Goal: Task Accomplishment & Management: Manage account settings

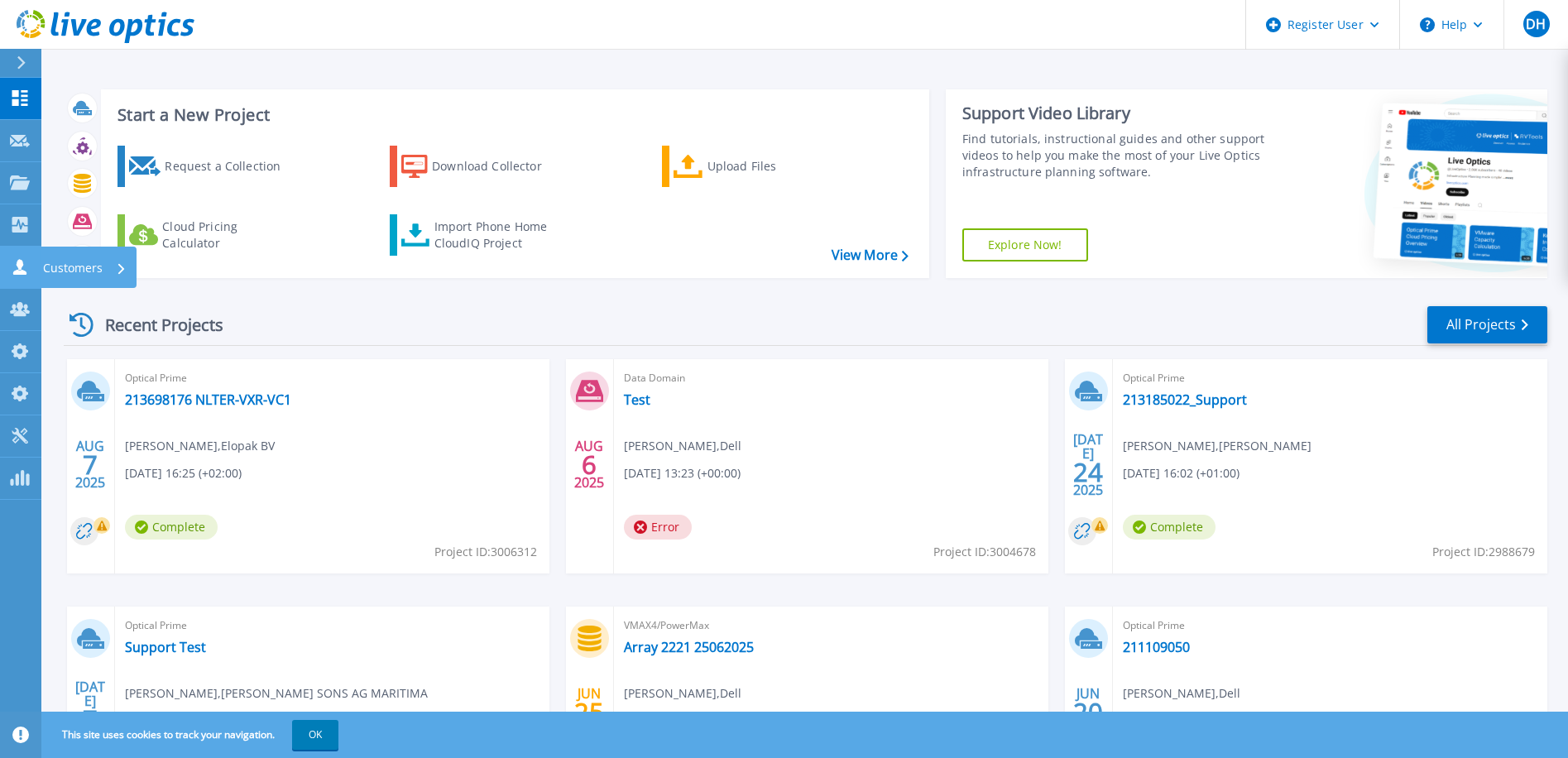
click at [23, 265] on icon at bounding box center [19, 267] width 13 height 16
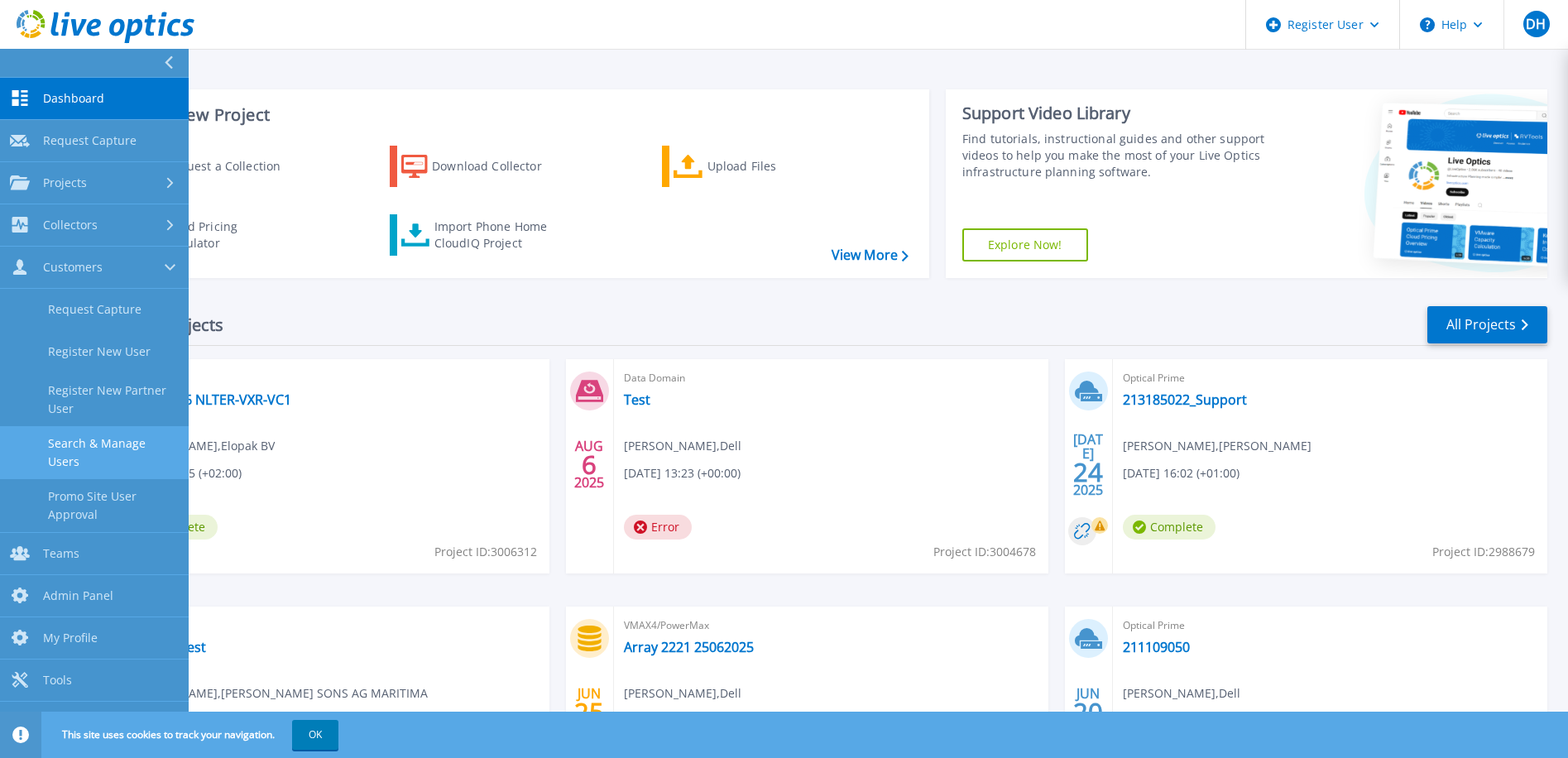
click at [133, 442] on link "Search & Manage Users" at bounding box center [94, 452] width 189 height 53
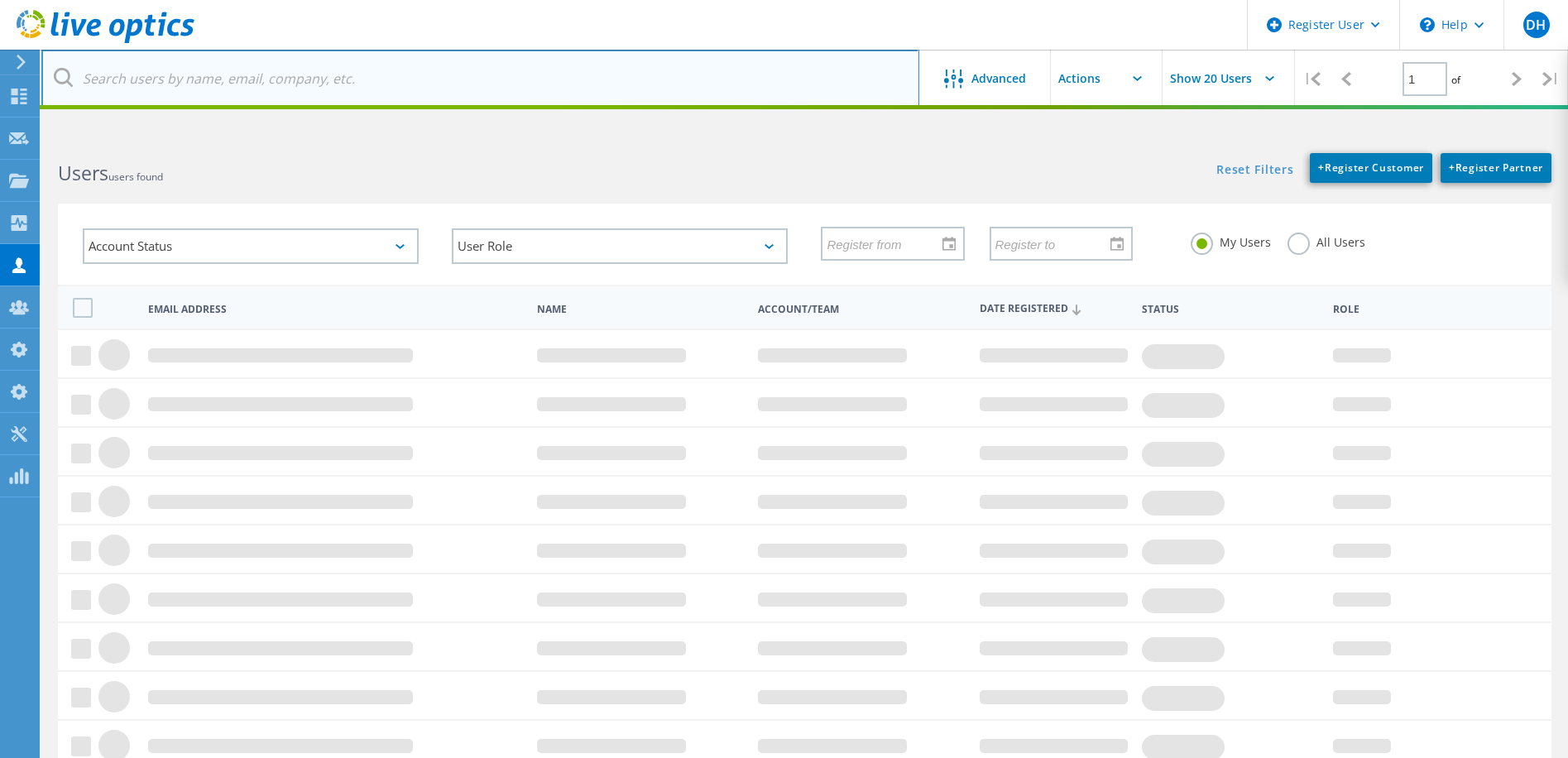
click at [152, 84] on input "text" at bounding box center [481, 78] width 878 height 58
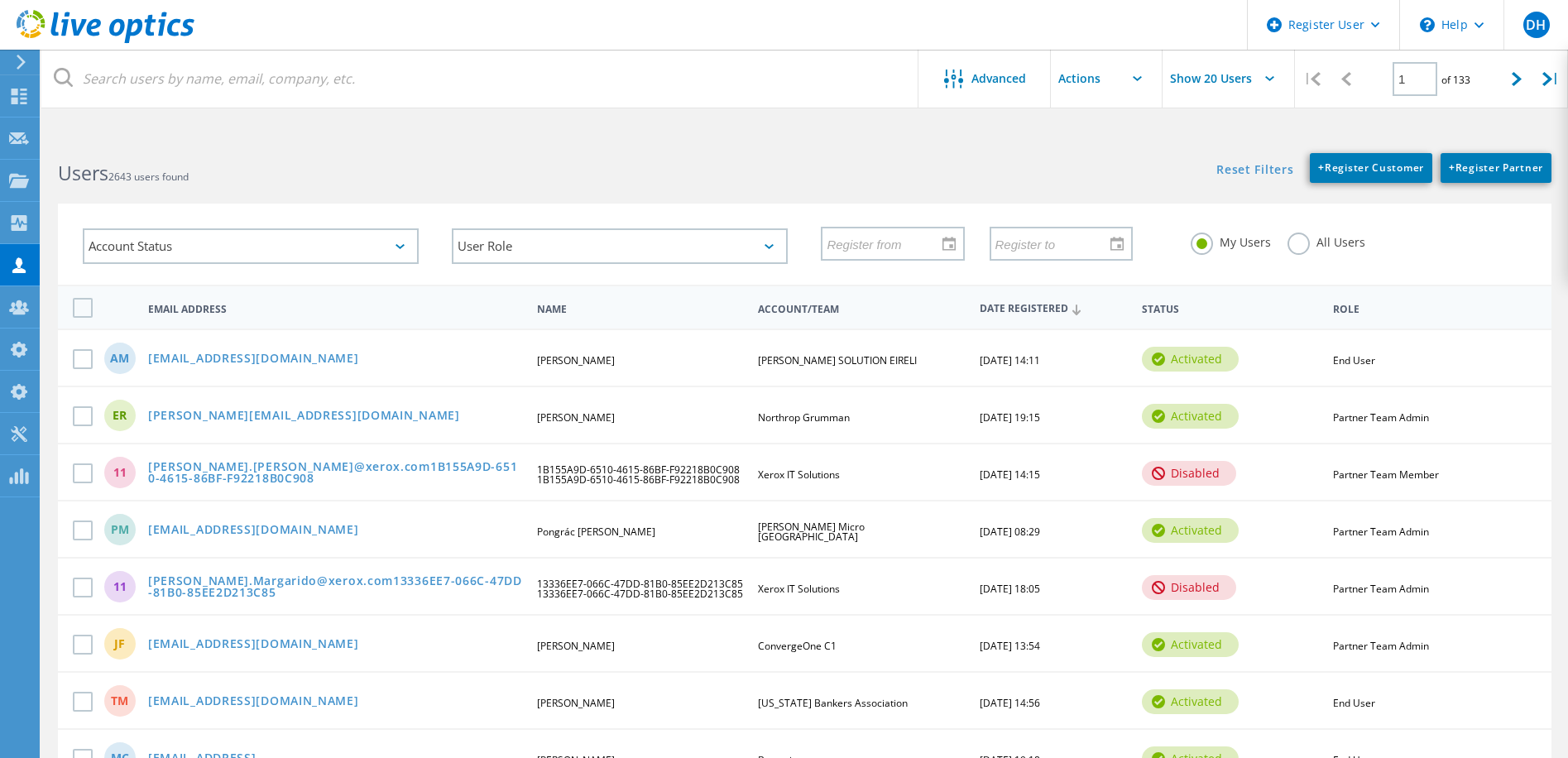
click at [531, 164] on h2 "Users 2643 users found" at bounding box center [423, 173] width 730 height 28
click at [23, 313] on use at bounding box center [19, 306] width 20 height 14
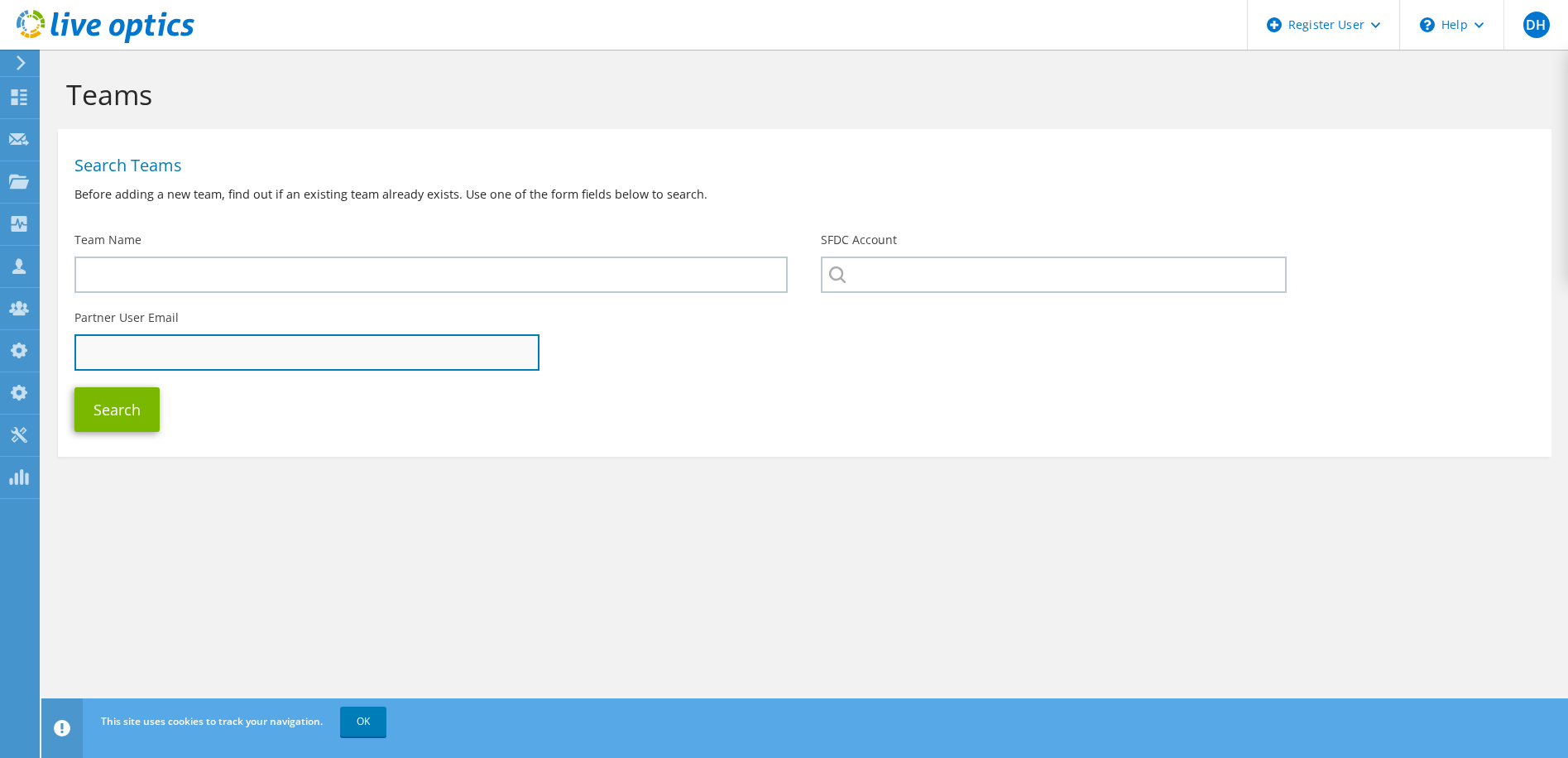
drag, startPoint x: 159, startPoint y: 357, endPoint x: 189, endPoint y: 359, distance: 30.1
click at [161, 357] on input "text" at bounding box center [307, 352] width 465 height 36
type input "@rewtechnology.com"
click at [74, 387] on button "Search" at bounding box center [117, 409] width 85 height 45
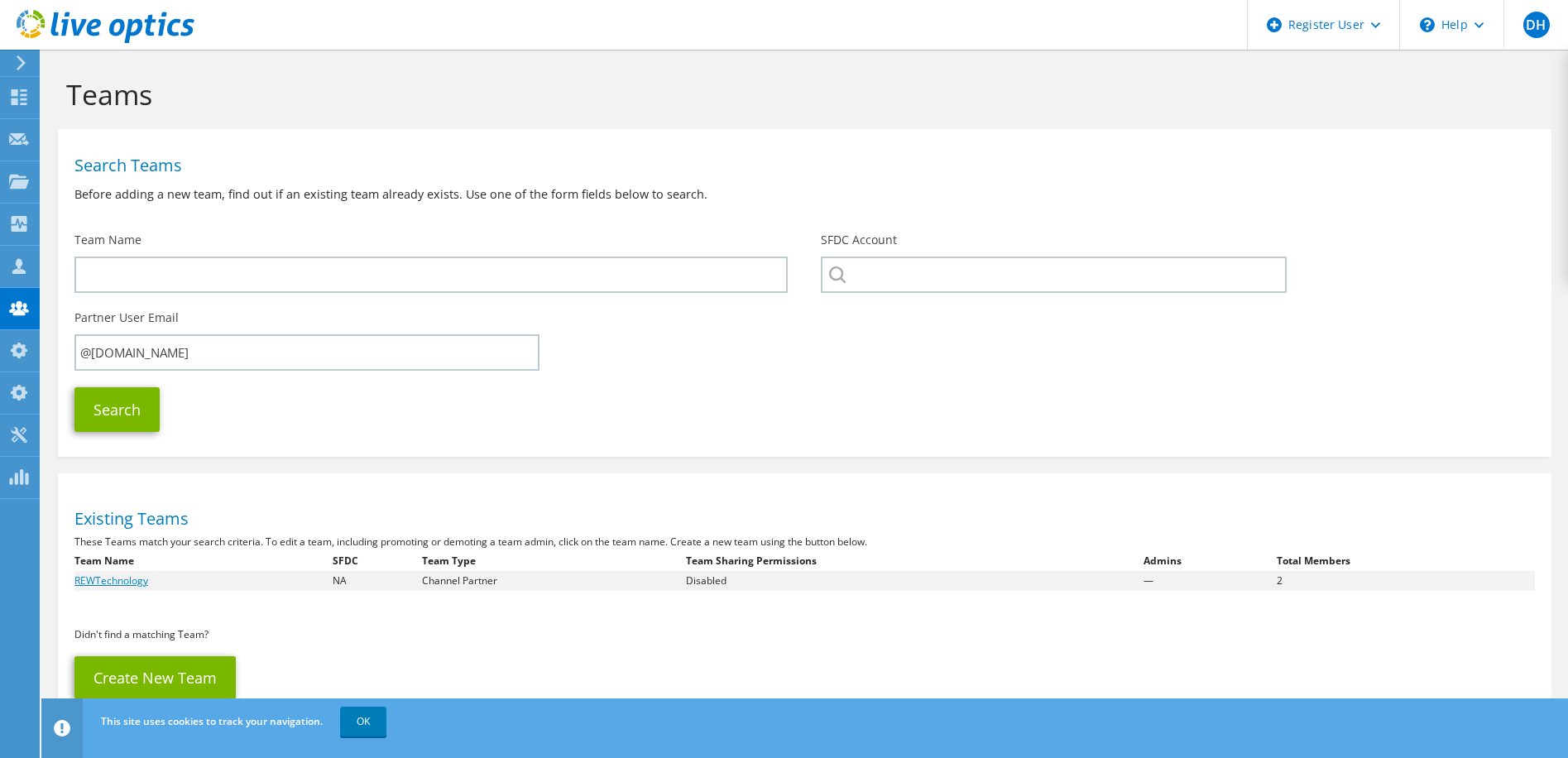
click at [113, 579] on link "REWTechnology" at bounding box center [111, 580] width 74 height 14
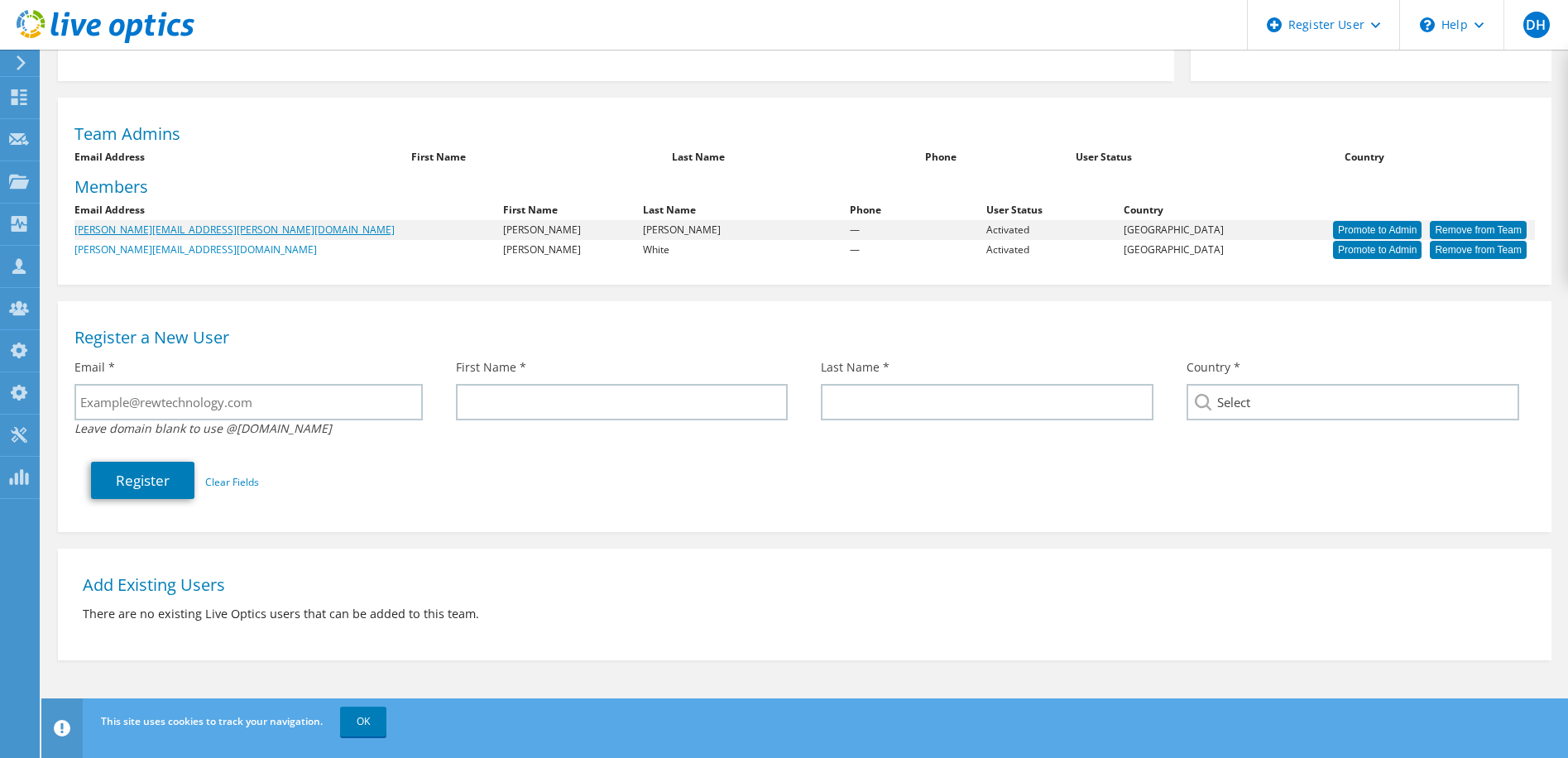
scroll to position [227, 0]
click at [23, 434] on icon at bounding box center [19, 434] width 20 height 16
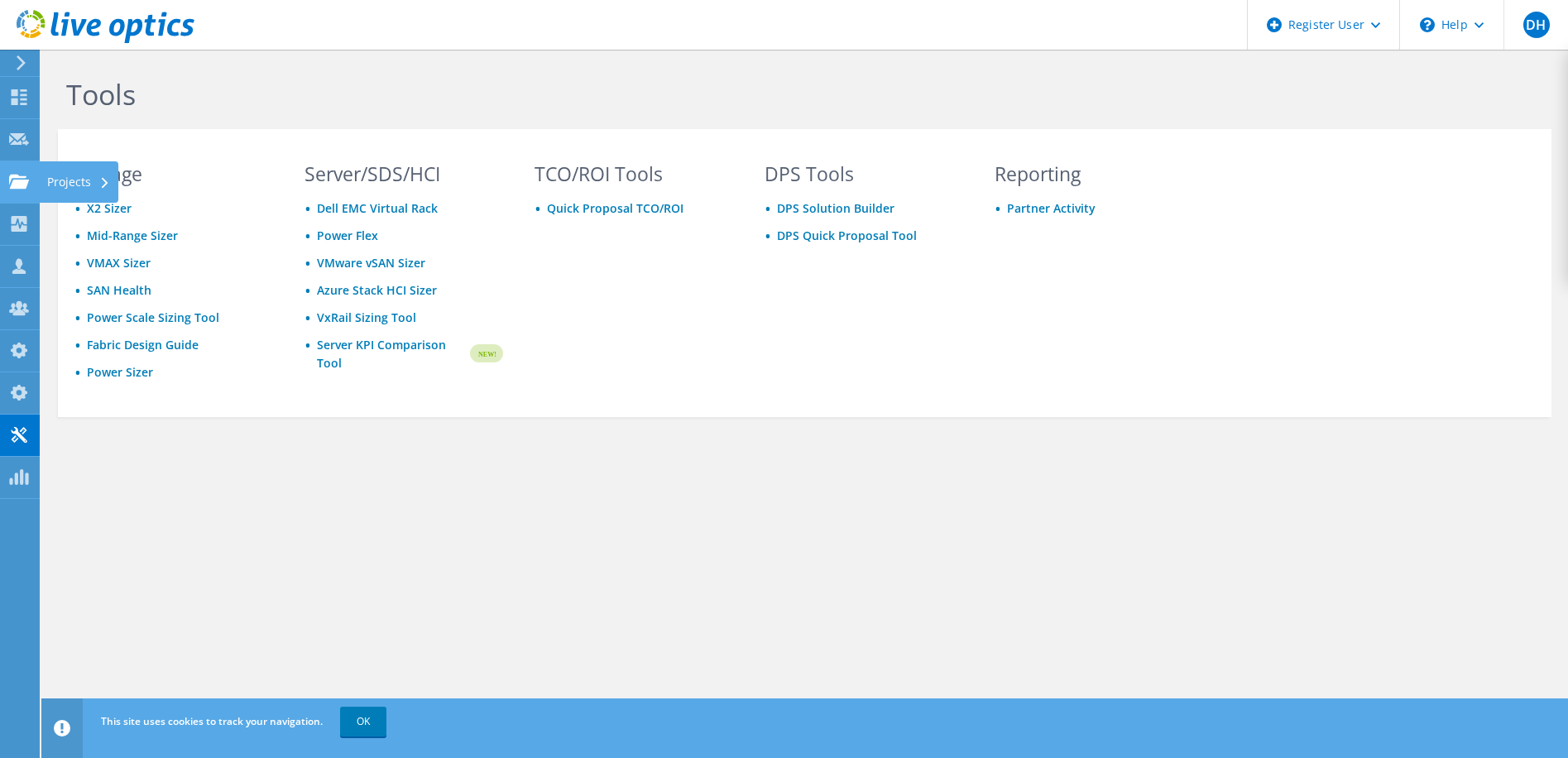
click at [23, 191] on div at bounding box center [19, 183] width 20 height 18
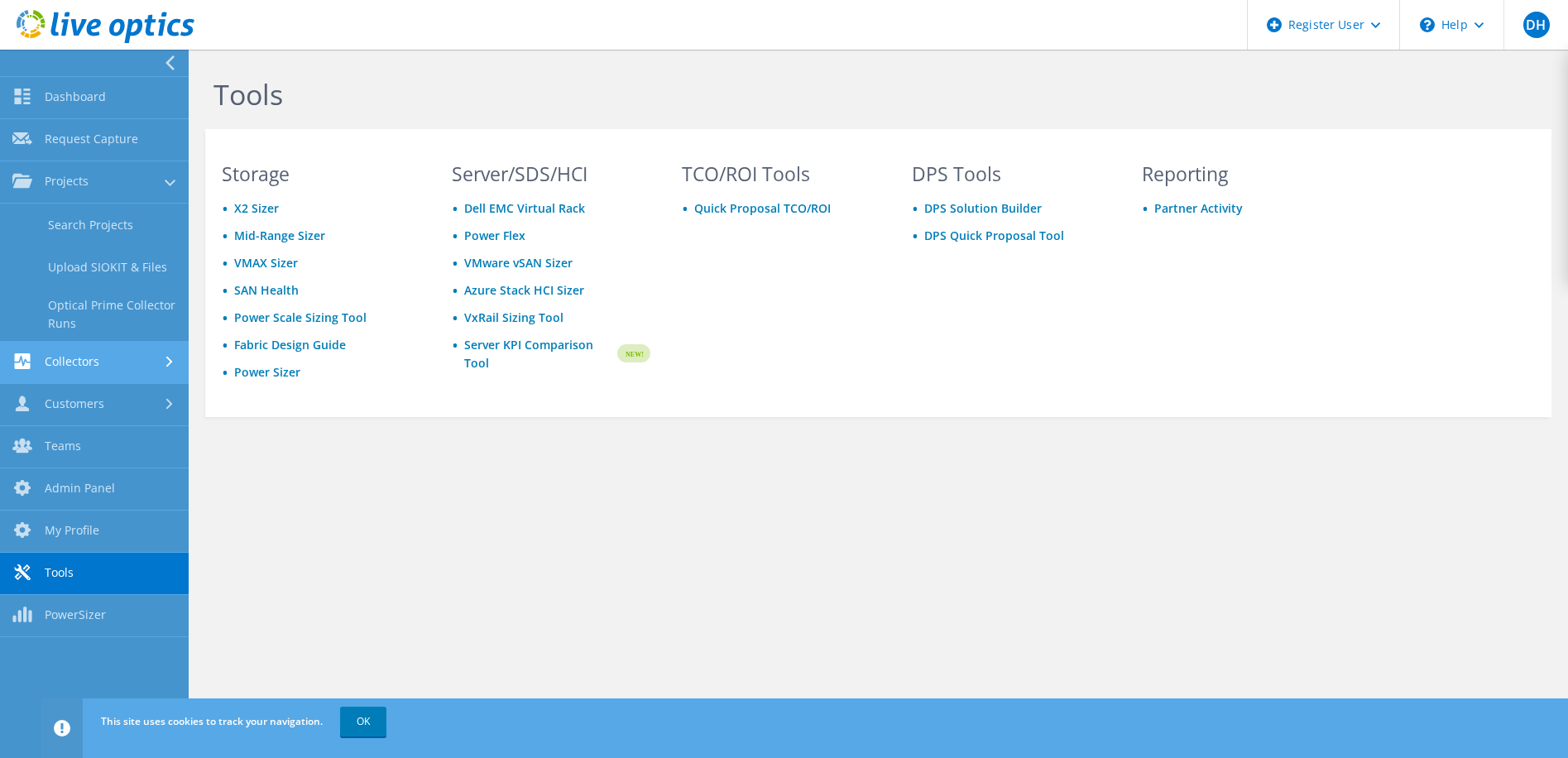
click at [46, 369] on link "Collectors" at bounding box center [94, 363] width 189 height 42
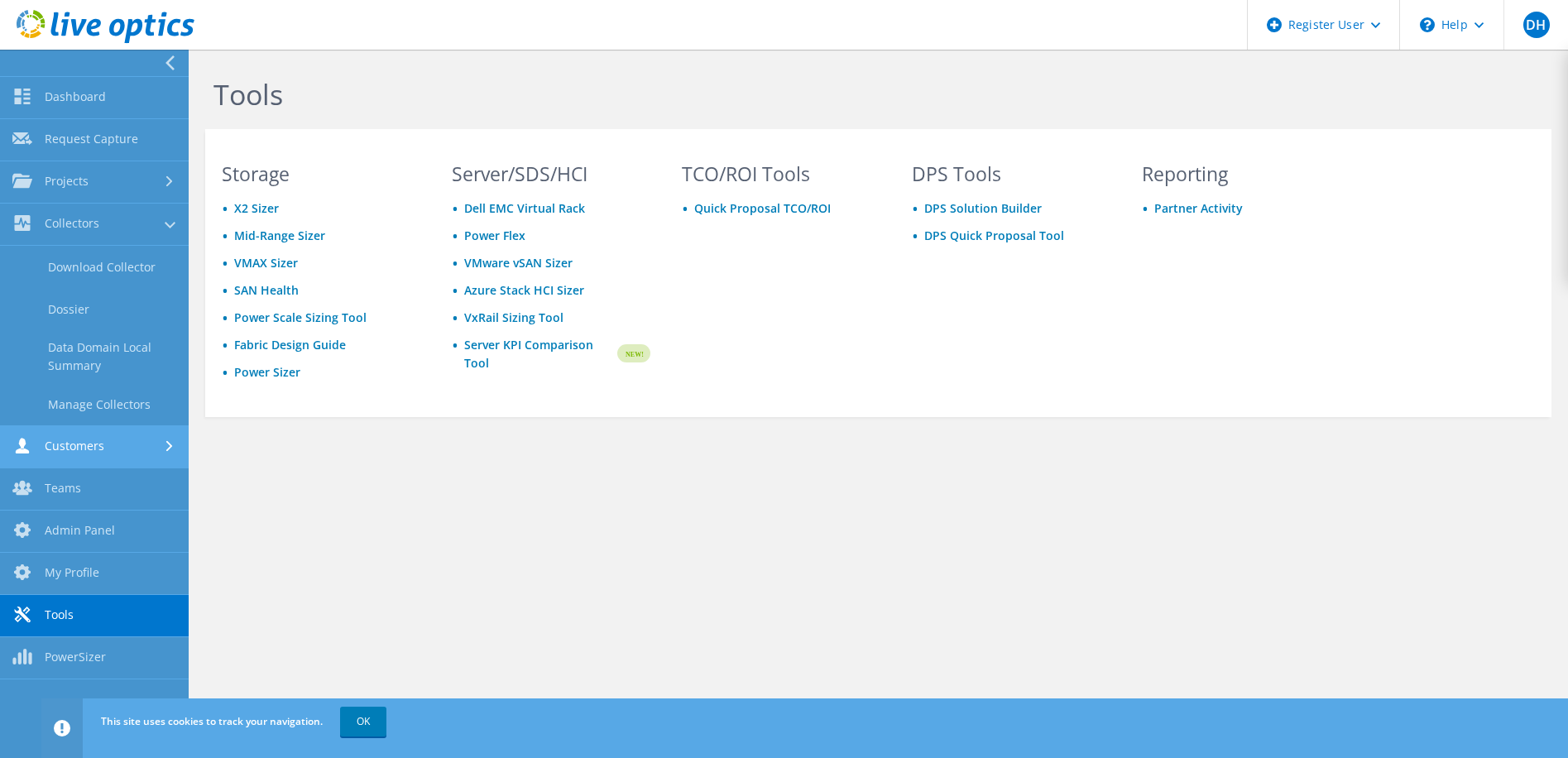
click at [81, 450] on link "Customers" at bounding box center [94, 446] width 189 height 42
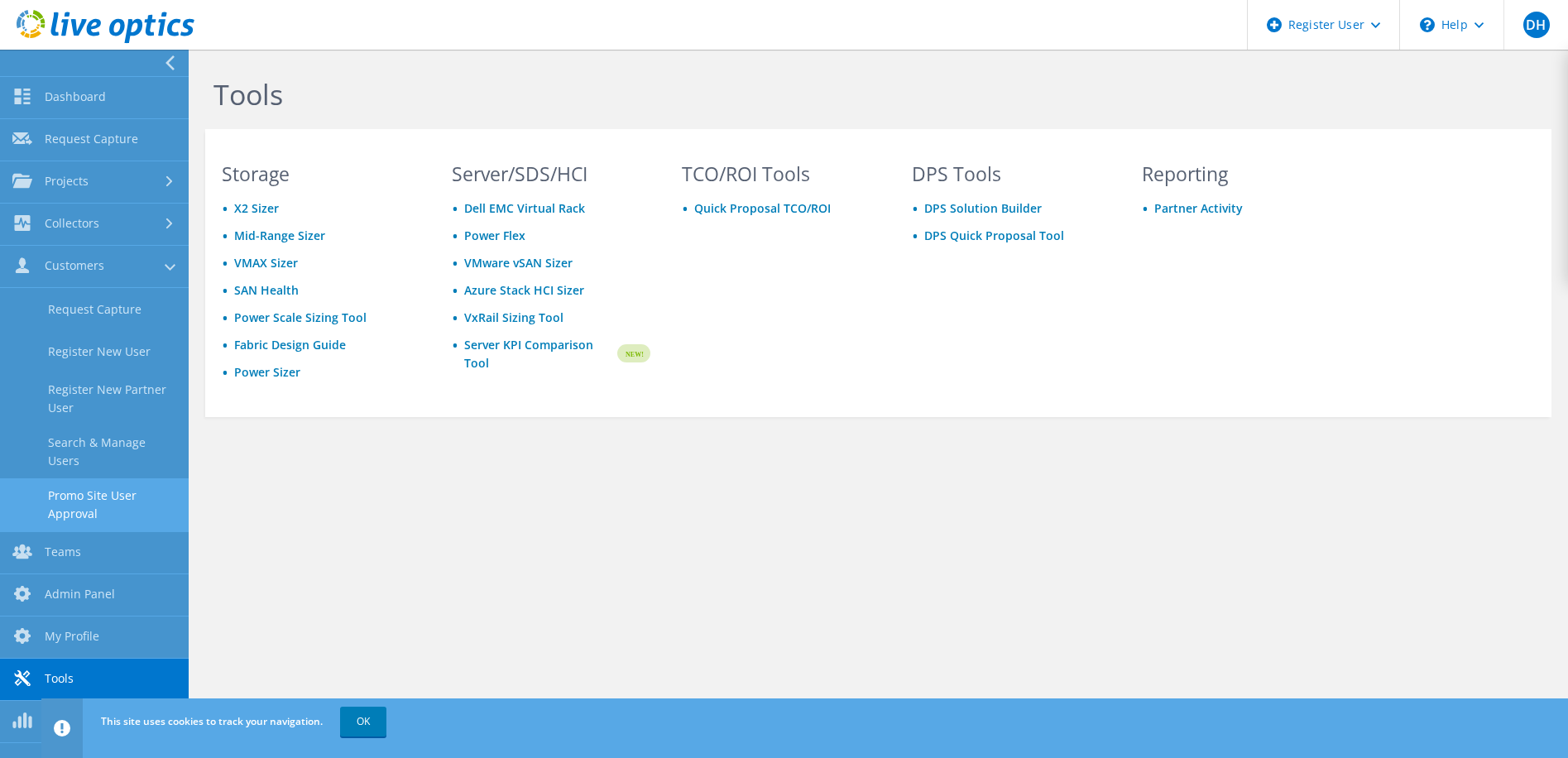
click at [107, 489] on link "Promo Site User Approval" at bounding box center [94, 504] width 189 height 53
